Goal: Task Accomplishment & Management: Complete application form

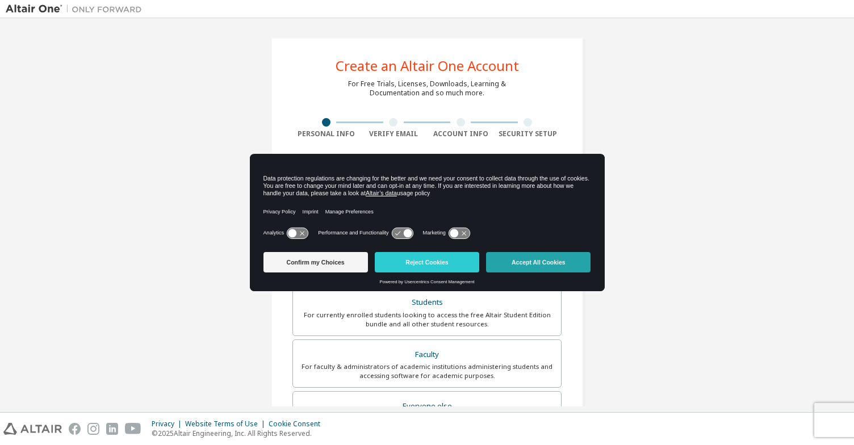
click at [512, 263] on button "Accept All Cookies" at bounding box center [538, 262] width 104 height 20
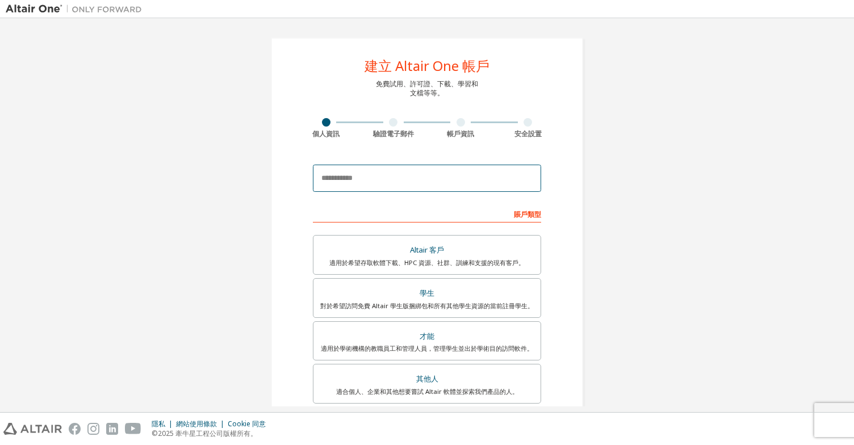
click at [367, 178] on input "email" at bounding box center [427, 178] width 228 height 27
paste input "**********"
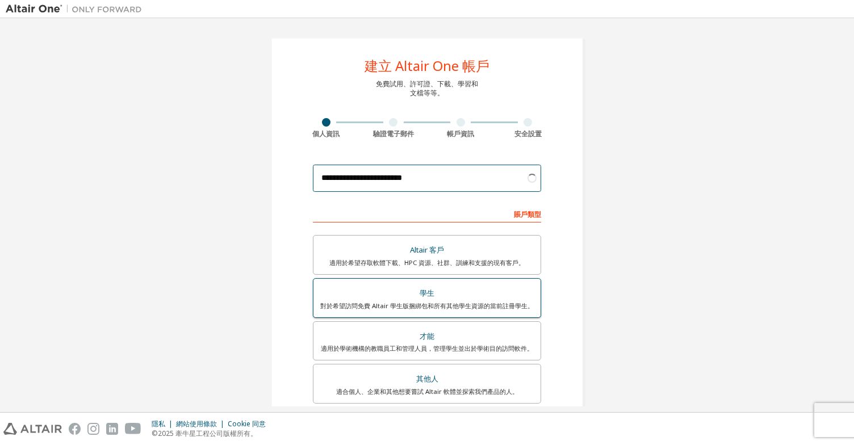
type input "**********"
click at [446, 299] on div "學生" at bounding box center [426, 294] width 213 height 16
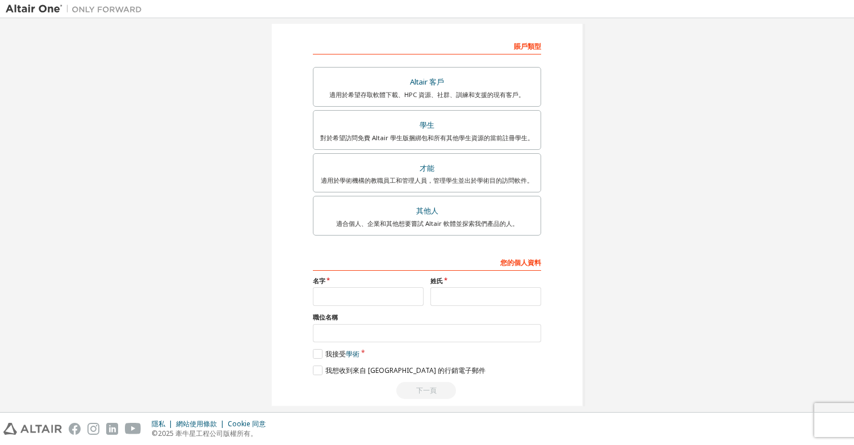
scroll to position [182, 0]
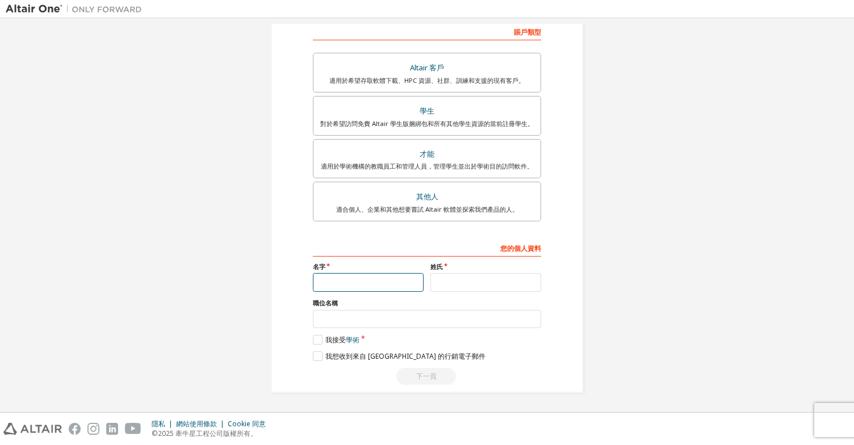
click at [389, 284] on input "text" at bounding box center [368, 282] width 111 height 19
type input "*"
click at [448, 280] on input "text" at bounding box center [485, 282] width 111 height 19
click at [341, 282] on input "*" at bounding box center [368, 282] width 111 height 19
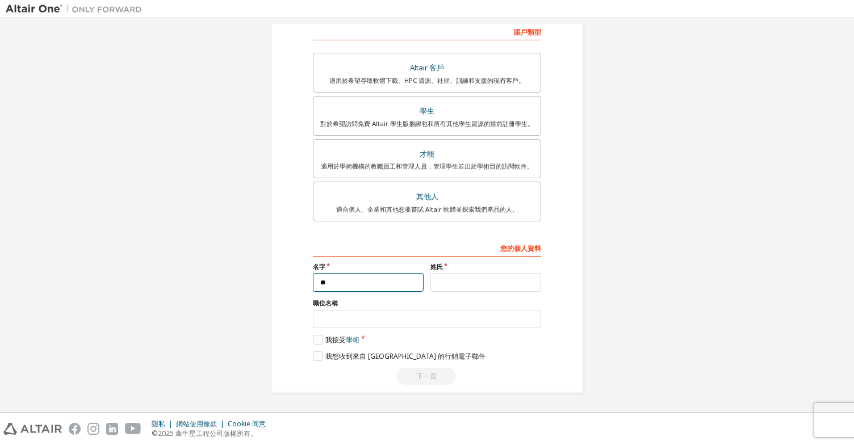
type input "**"
click at [450, 285] on input "text" at bounding box center [485, 282] width 111 height 19
type input "*"
click at [390, 320] on input "text" at bounding box center [427, 319] width 228 height 19
type input "**"
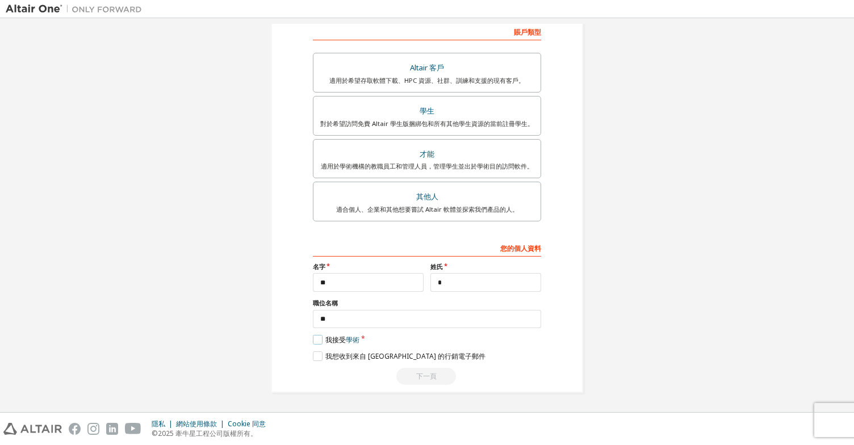
click at [315, 341] on label "我接受 學術" at bounding box center [336, 340] width 47 height 10
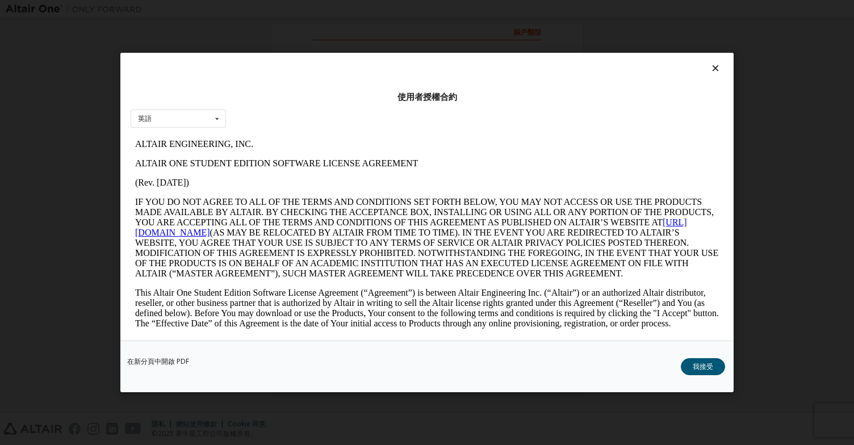
scroll to position [0, 0]
click at [170, 110] on div "英語 English" at bounding box center [178, 119] width 95 height 19
click at [317, 118] on div "使用者授權合約 英語 英語" at bounding box center [426, 197] width 613 height 288
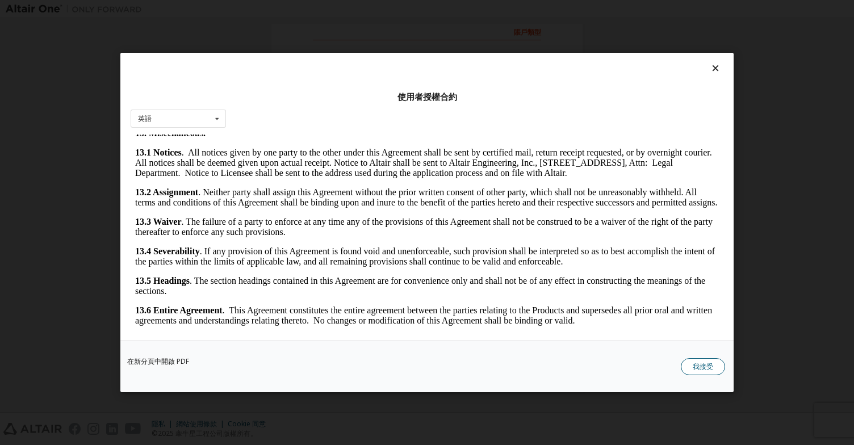
click at [706, 370] on button "我接受" at bounding box center [703, 366] width 44 height 17
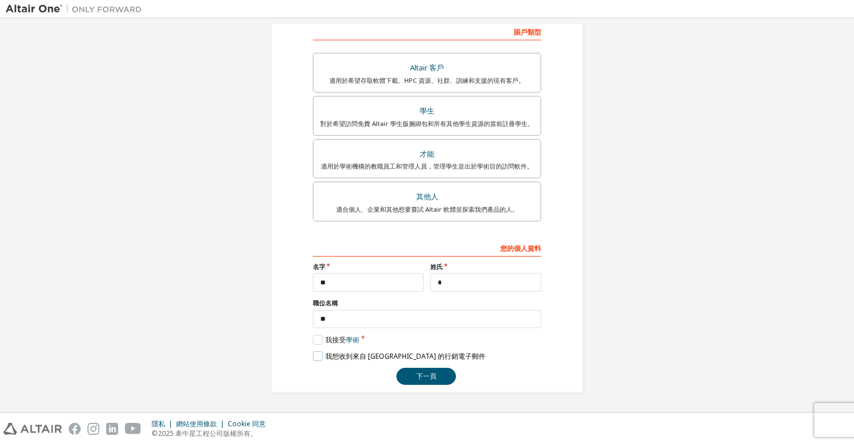
click at [313, 358] on label "我想收到來自 [GEOGRAPHIC_DATA] 的行銷電子郵件" at bounding box center [399, 356] width 173 height 10
click at [322, 355] on label "我想收到來自 [GEOGRAPHIC_DATA] 的行銷電子郵件" at bounding box center [399, 356] width 173 height 10
click at [414, 371] on button "下一頁" at bounding box center [426, 376] width 60 height 17
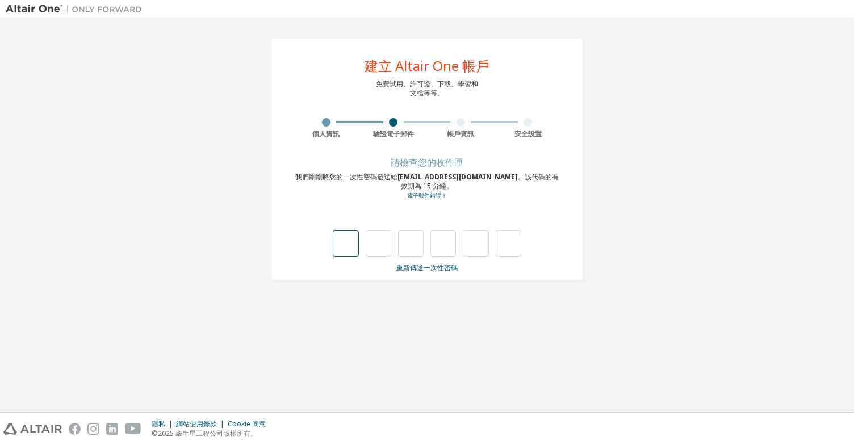
click at [342, 245] on input "text" at bounding box center [346, 244] width 26 height 26
click at [340, 245] on input "text" at bounding box center [346, 244] width 26 height 26
click at [338, 246] on input "text" at bounding box center [346, 244] width 26 height 26
type input "*"
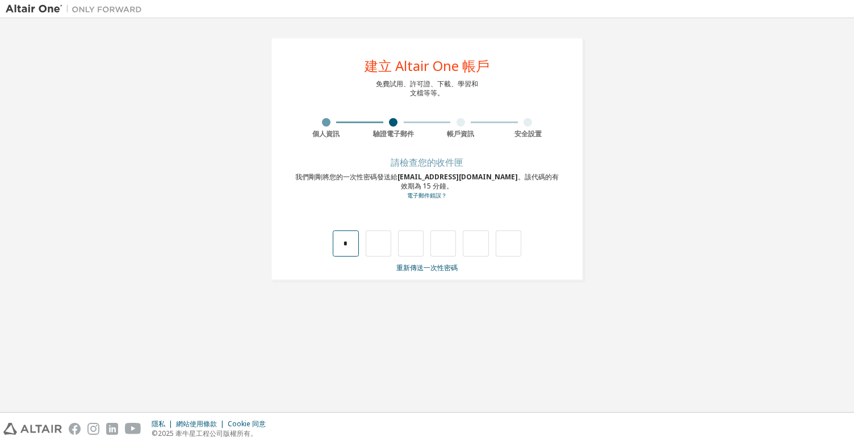
type input "*"
click at [76, 131] on div "**********" at bounding box center [427, 159] width 843 height 270
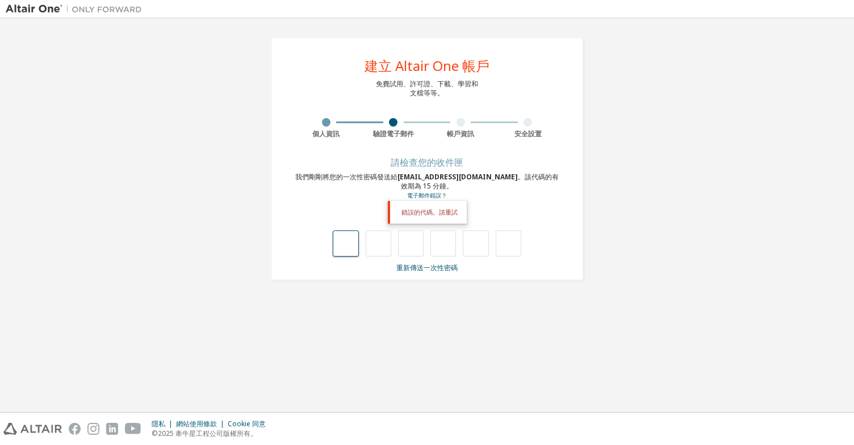
click at [346, 245] on input "text" at bounding box center [346, 244] width 26 height 26
click at [340, 244] on input "text" at bounding box center [346, 244] width 26 height 26
type input "*"
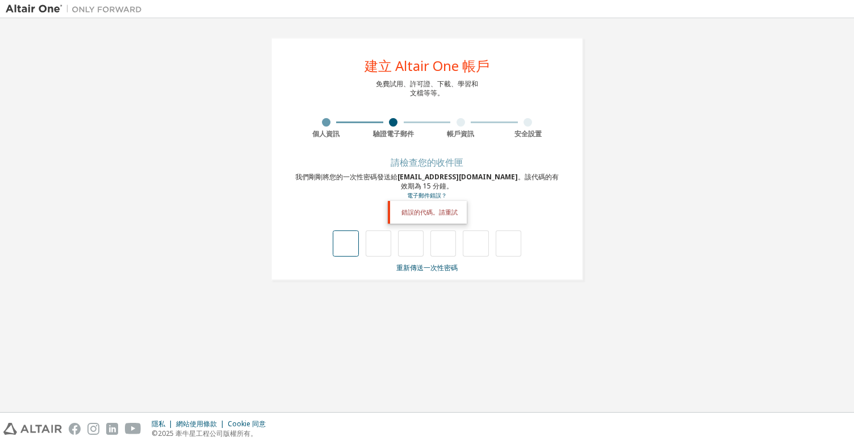
type input "*"
